Goal: Use online tool/utility: Utilize a website feature to perform a specific function

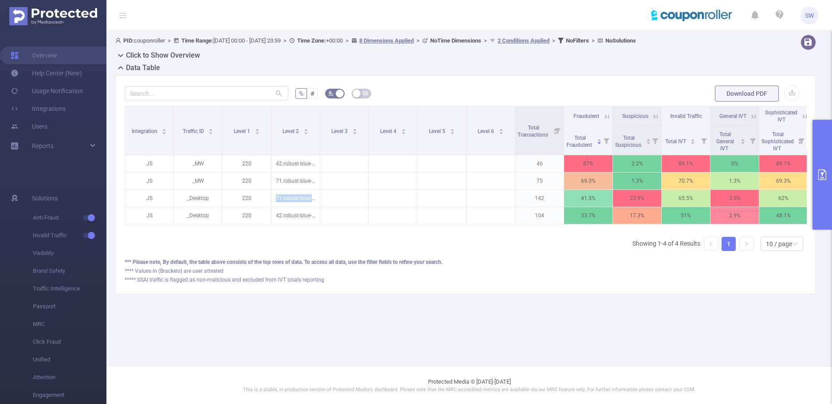
click at [822, 174] on icon "primary" at bounding box center [822, 174] width 8 height 11
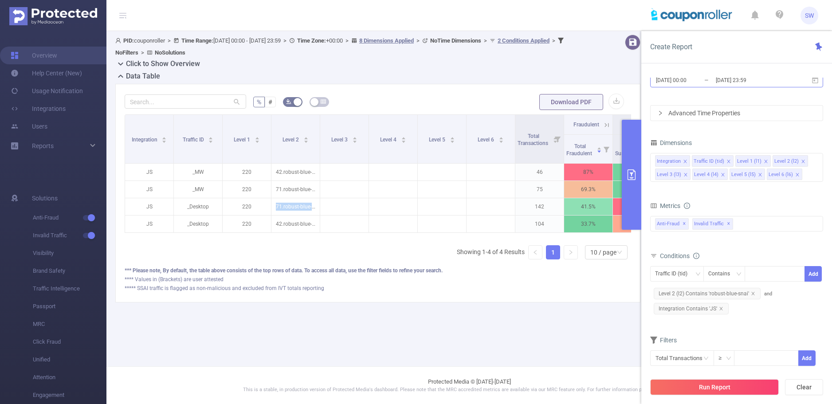
click at [728, 79] on input "[DATE] 23:59" at bounding box center [751, 80] width 72 height 12
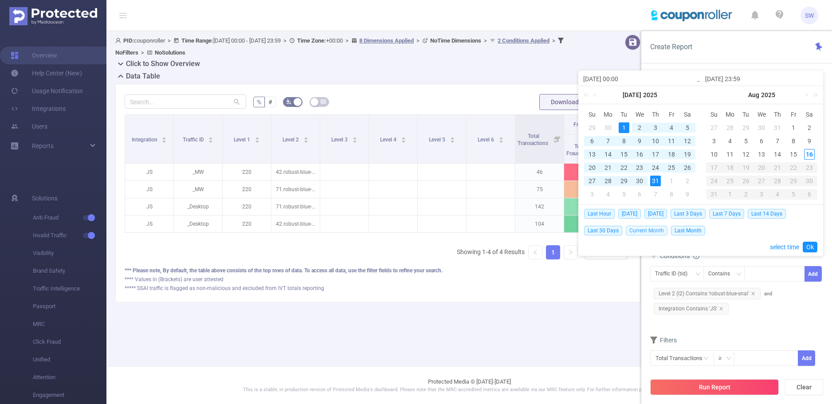
click at [644, 231] on span "Current Month" at bounding box center [647, 231] width 42 height 10
type input "[DATE] 00:00"
type input "[DATE] 23:59"
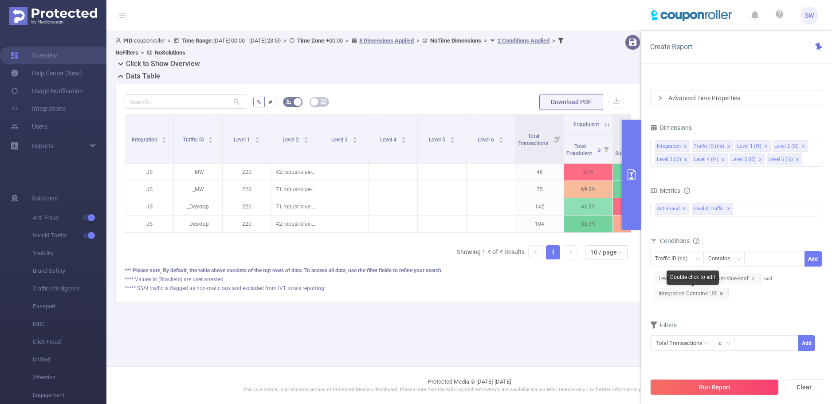
click at [719, 294] on icon "icon: close" at bounding box center [721, 293] width 4 height 4
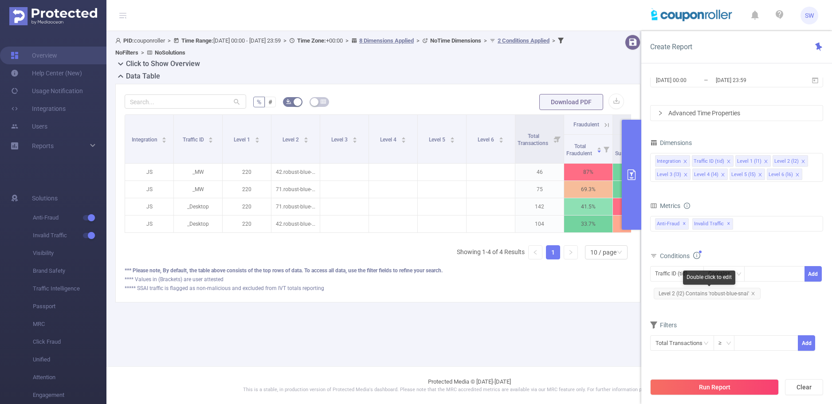
click at [710, 295] on span "Level 2 (l2) Contains 'robust-blue-snai'" at bounding box center [707, 294] width 107 height 12
click at [745, 293] on span "Level 2 (l2) Contains 'robust-blue-snai'" at bounding box center [707, 294] width 107 height 12
click at [797, 275] on icon "icon: close-circle" at bounding box center [797, 274] width 5 height 5
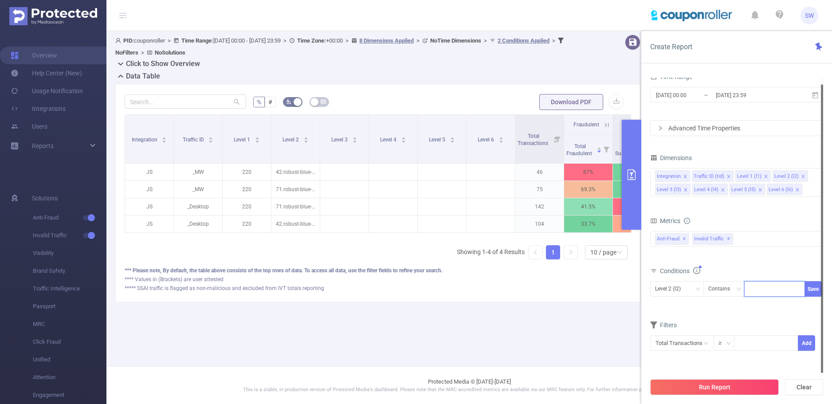
paste input "651744"
type input "651744"
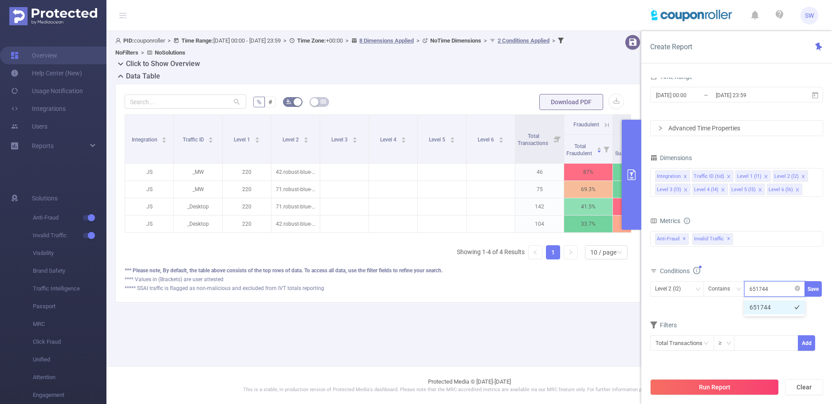
click at [774, 306] on li "651744" at bounding box center [774, 307] width 61 height 14
click at [812, 290] on button "Save" at bounding box center [812, 289] width 17 height 16
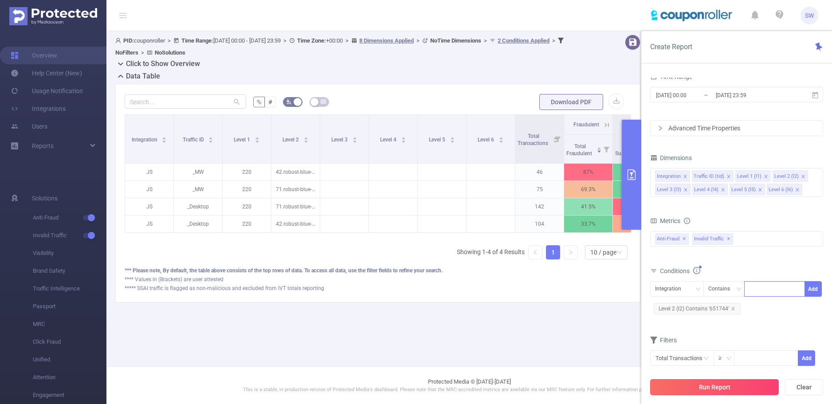
click at [732, 385] on button "Run Report" at bounding box center [714, 387] width 129 height 16
